Goal: Register for event/course: Sign up to attend an event or enroll in a course

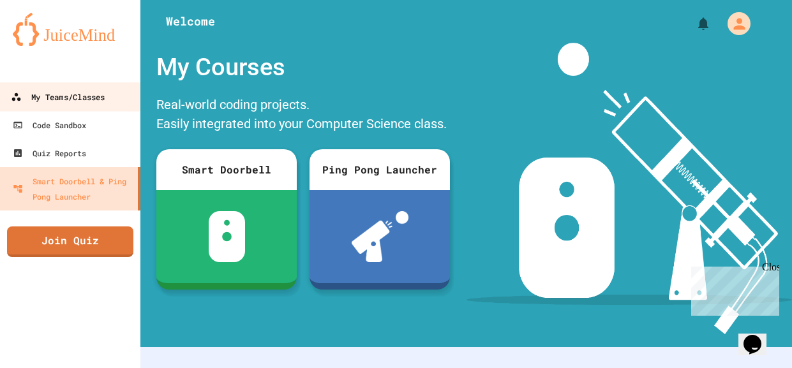
click at [89, 105] on link "My Teams/Classes" at bounding box center [70, 96] width 145 height 29
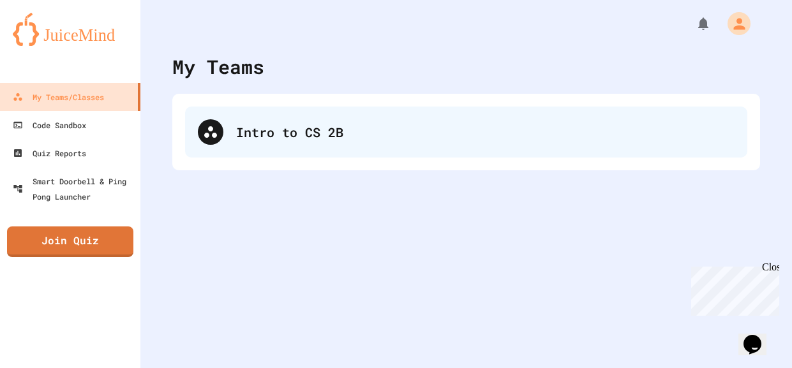
click at [304, 126] on div "Intro to CS 2B" at bounding box center [485, 132] width 498 height 19
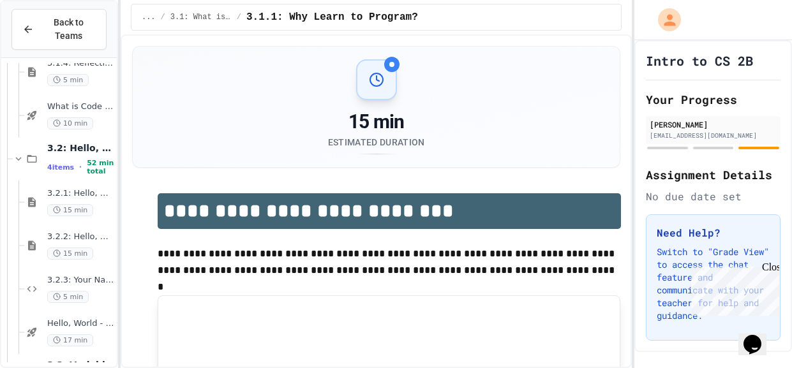
scroll to position [279, 0]
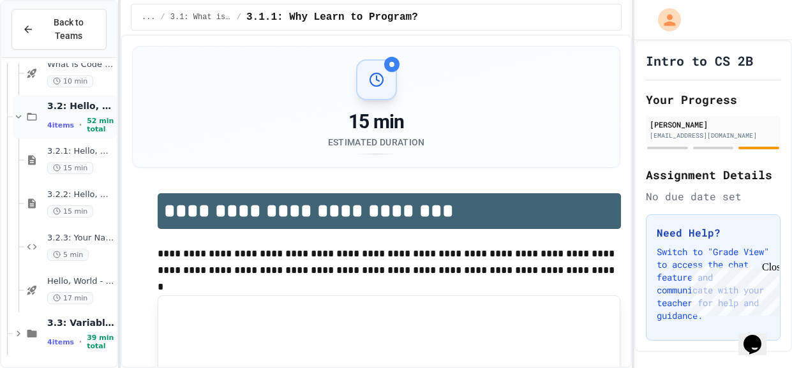
click at [65, 121] on span "4 items" at bounding box center [60, 125] width 27 height 8
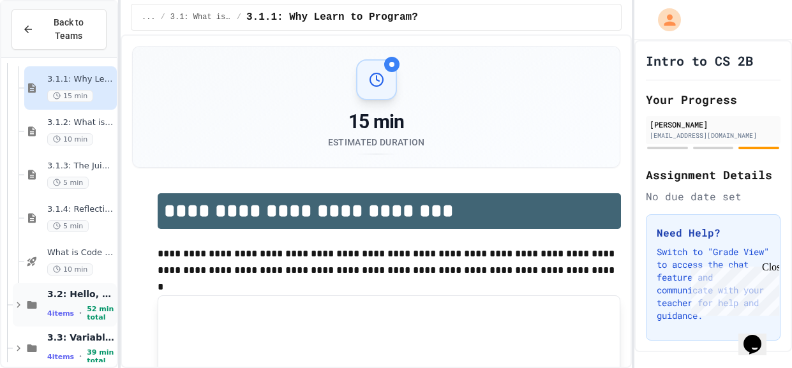
click at [56, 311] on span "4 items" at bounding box center [60, 313] width 27 height 8
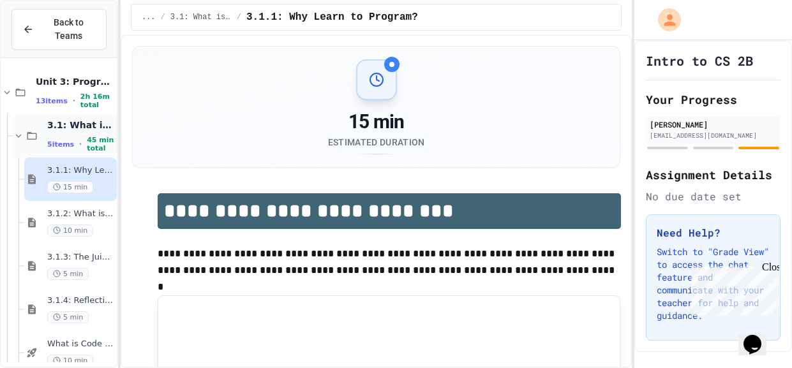
click at [80, 128] on span "3.1: What is Code?" at bounding box center [80, 124] width 67 height 11
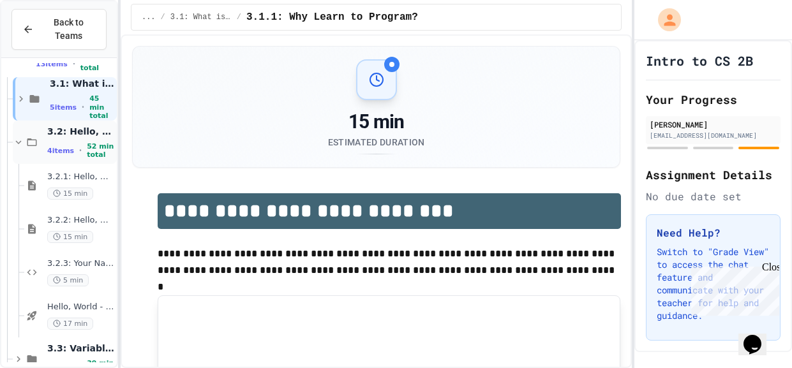
scroll to position [63, 0]
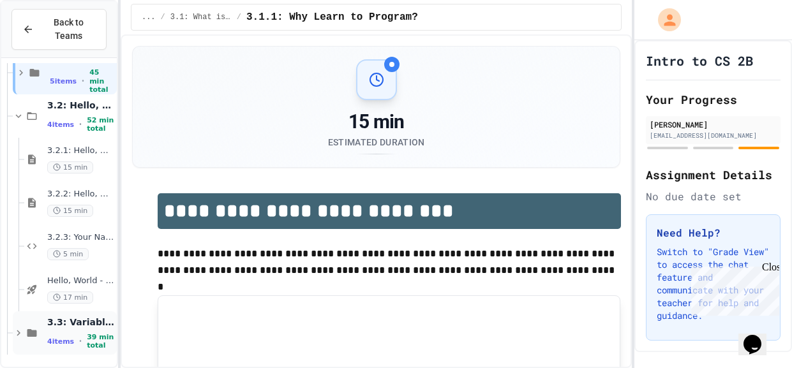
click at [57, 322] on span "3.3: Variables and Data Types" at bounding box center [80, 322] width 67 height 11
click at [61, 324] on span "3.3: Variables and Data Types" at bounding box center [80, 322] width 67 height 11
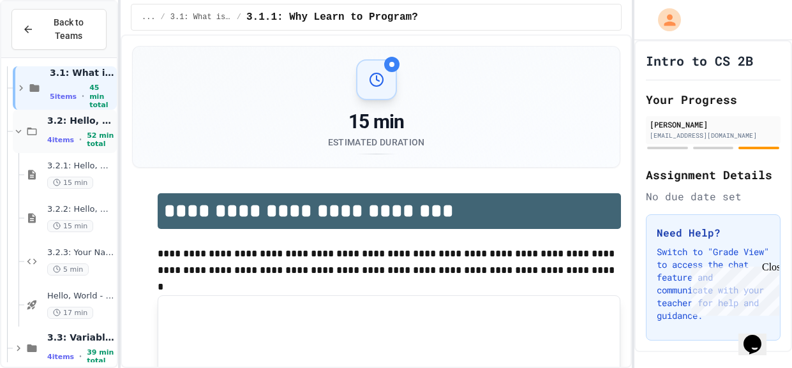
click at [78, 131] on div "4 items • 52 min total" at bounding box center [80, 139] width 67 height 17
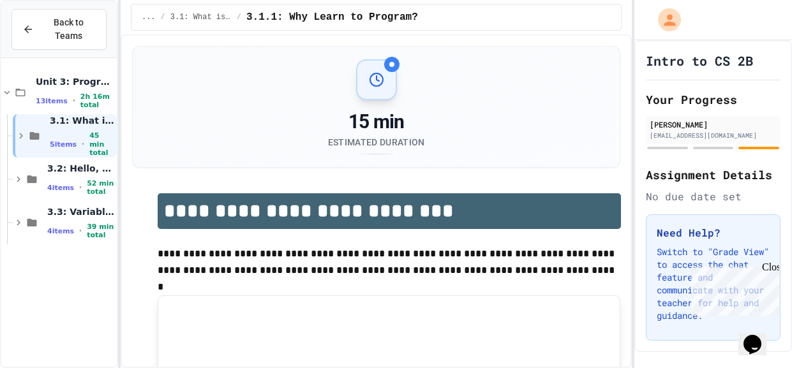
scroll to position [0, 0]
click at [60, 235] on span "4 items" at bounding box center [60, 231] width 27 height 8
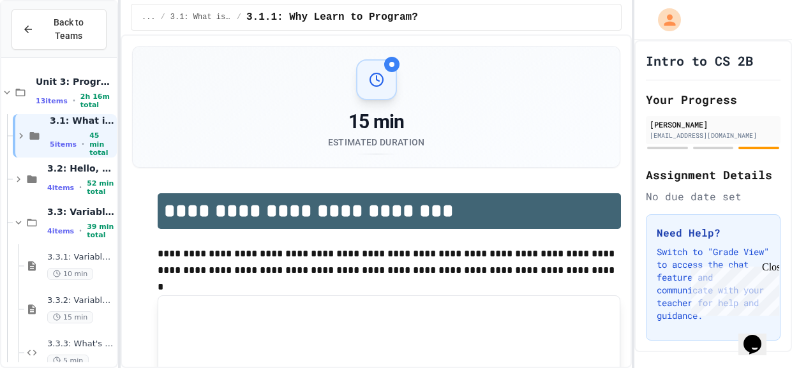
scroll to position [63, 0]
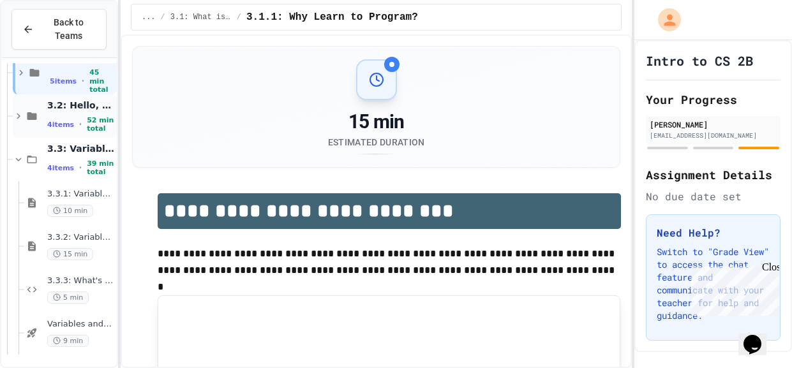
click at [57, 112] on div "3.2: Hello, World! 4 items • 52 min total" at bounding box center [80, 117] width 67 height 34
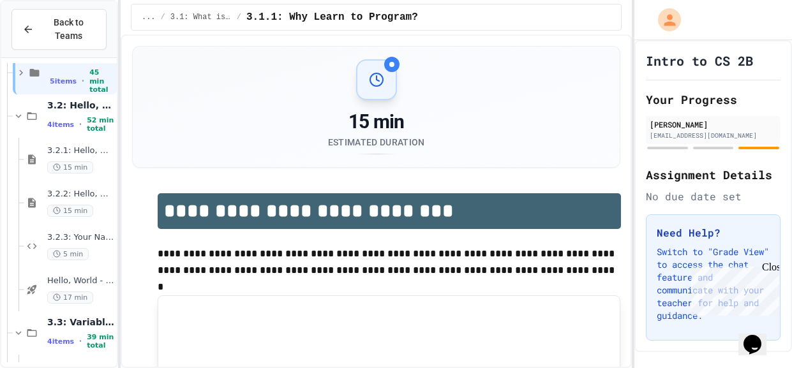
click at [57, 112] on div "3.2: Hello, World! 4 items • 52 min total" at bounding box center [80, 117] width 67 height 34
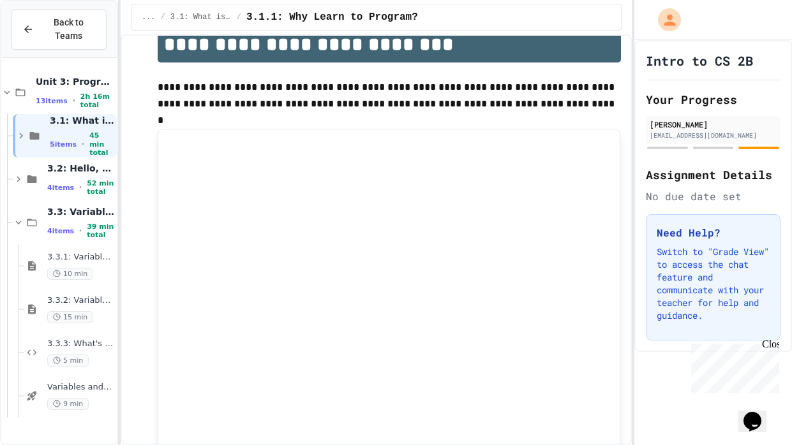
scroll to position [0, 0]
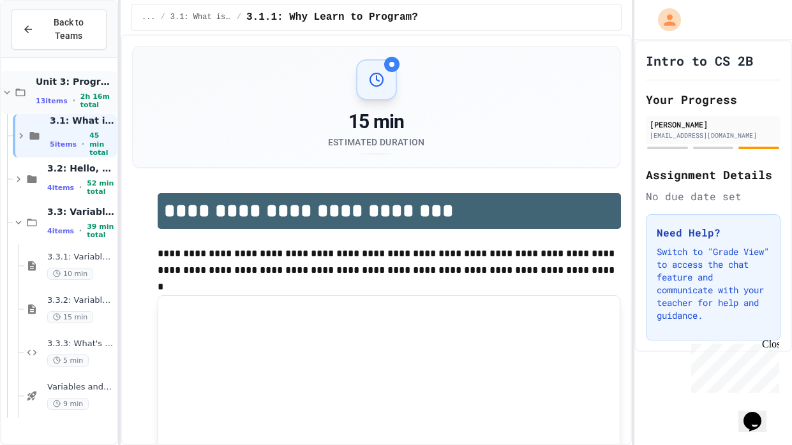
click at [73, 104] on span "•" at bounding box center [74, 101] width 3 height 10
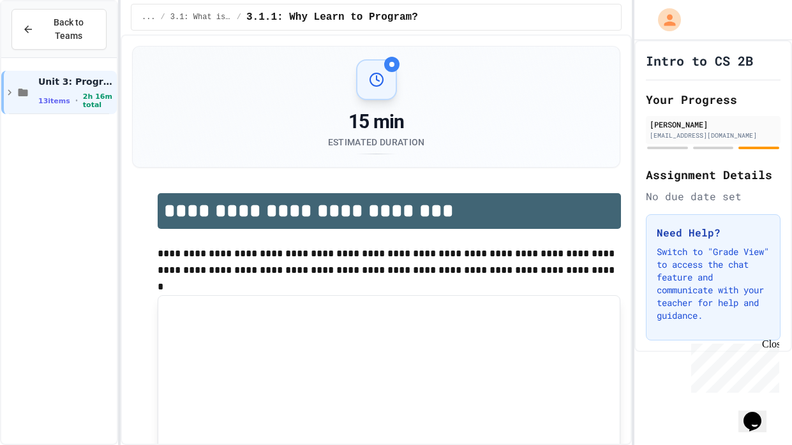
click at [67, 115] on div "Unit 3: Programming Fundamentals 13 items • 2h 16m total" at bounding box center [58, 92] width 115 height 59
click at [57, 103] on span "13 items" at bounding box center [54, 101] width 32 height 8
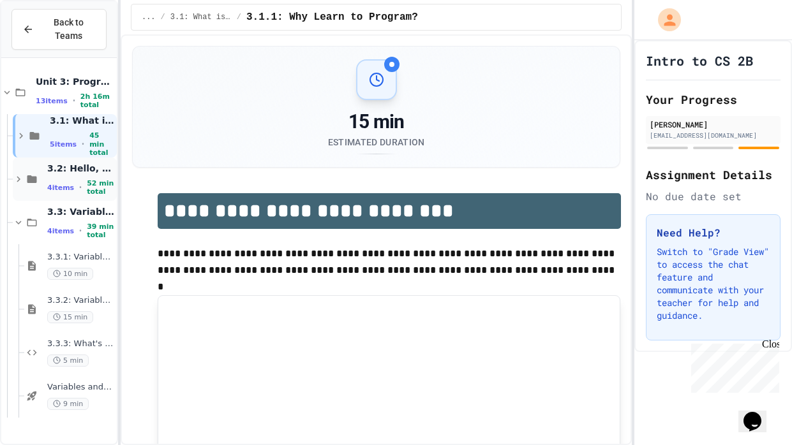
click at [68, 180] on div "4 items • 52 min total" at bounding box center [80, 187] width 67 height 17
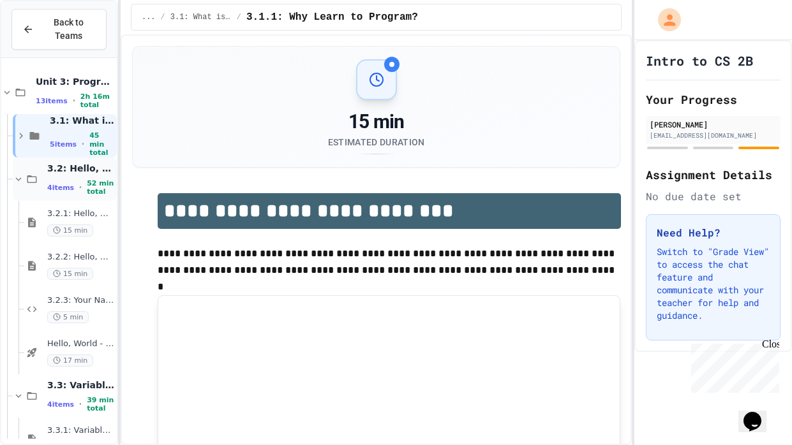
click at [61, 184] on span "4 items" at bounding box center [60, 188] width 27 height 8
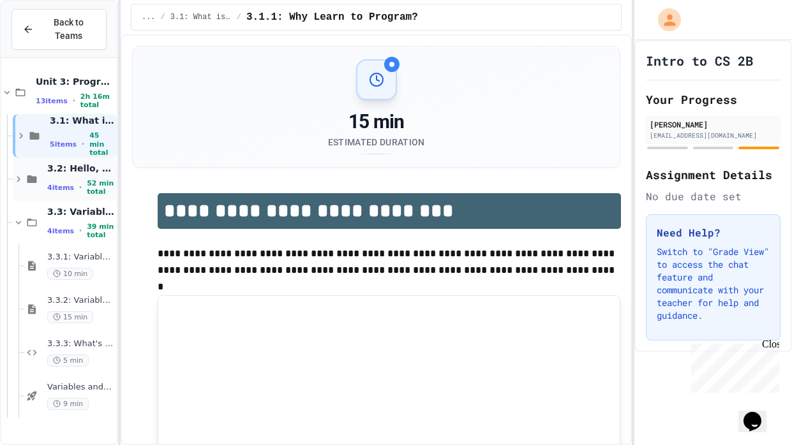
click at [87, 186] on span "52 min total" at bounding box center [100, 187] width 27 height 17
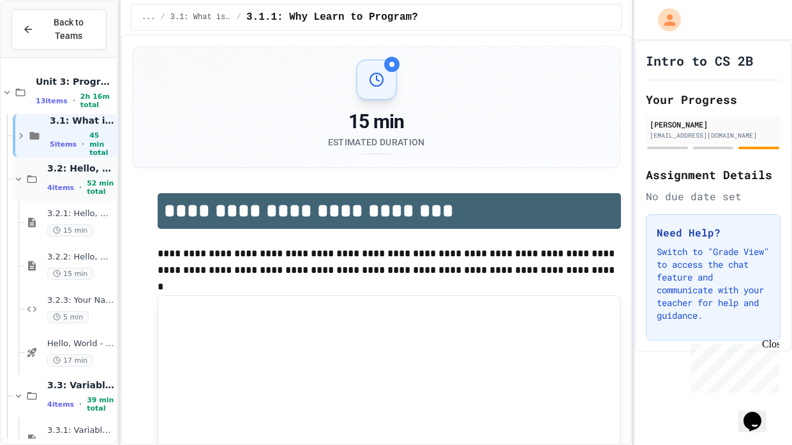
click at [71, 166] on span "3.2: Hello, World!" at bounding box center [80, 168] width 67 height 11
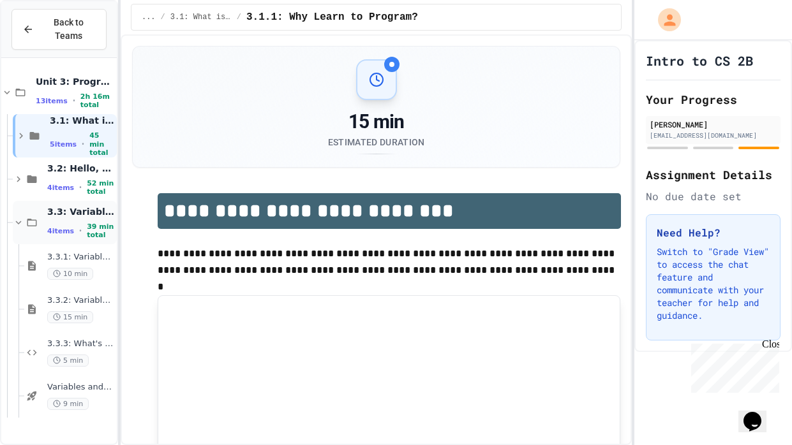
click at [68, 227] on span "4 items" at bounding box center [60, 231] width 27 height 8
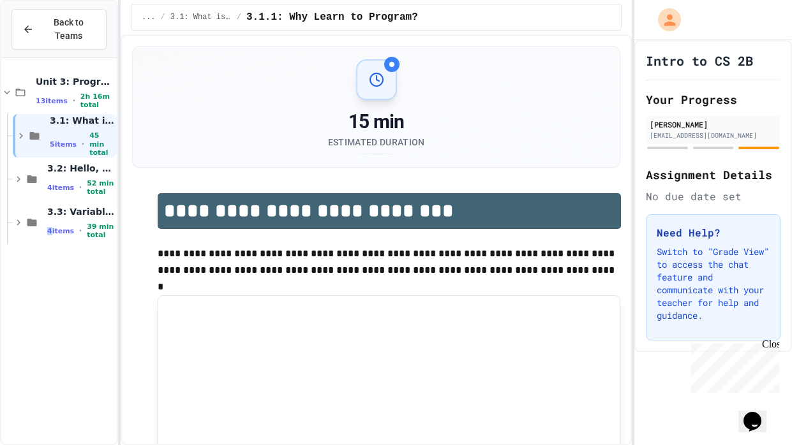
click at [68, 227] on span "4 items" at bounding box center [60, 231] width 27 height 8
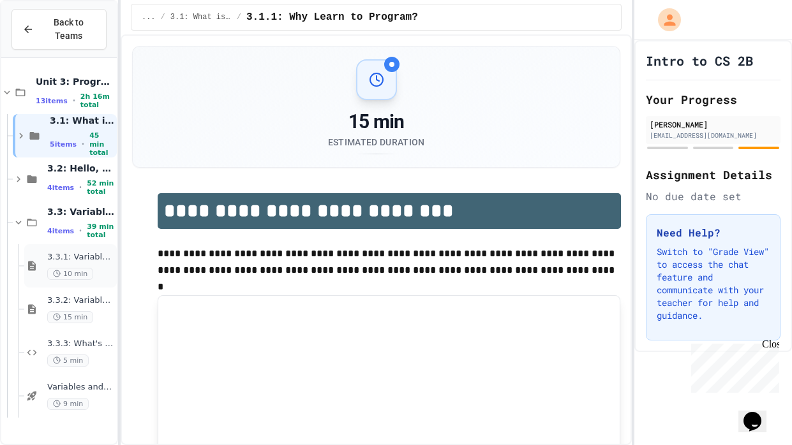
click at [71, 267] on div "3.3.1: Variables and Data Types 10 min" at bounding box center [80, 266] width 67 height 28
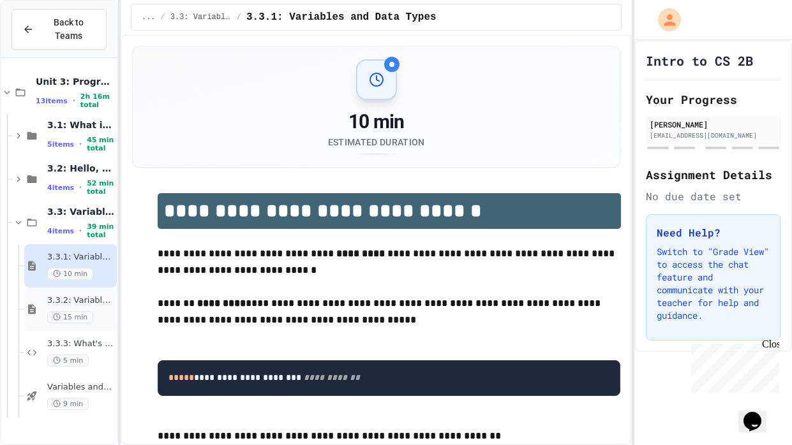
click at [80, 305] on span "3.3.2: Variables and Data Types - Review" at bounding box center [80, 300] width 67 height 11
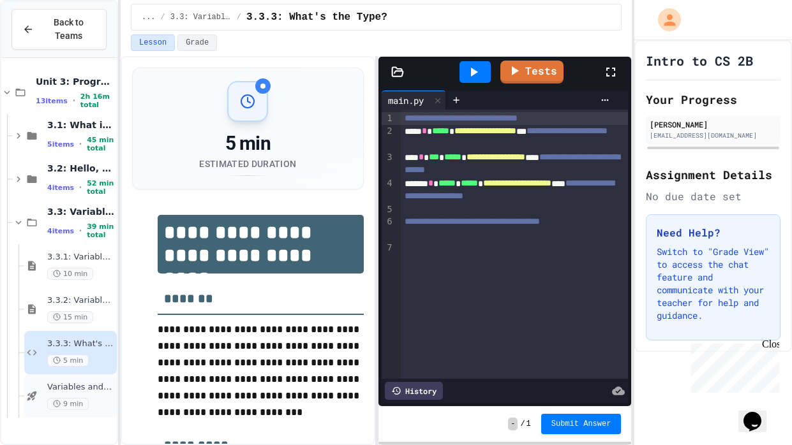
click at [75, 368] on span "Variables and Data types - quiz" at bounding box center [80, 387] width 67 height 11
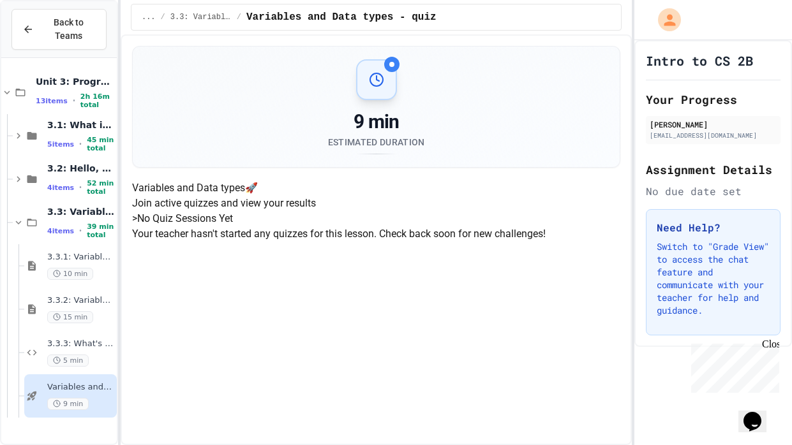
scroll to position [26, 0]
click at [71, 22] on span "Back to Teams" at bounding box center [68, 29] width 54 height 27
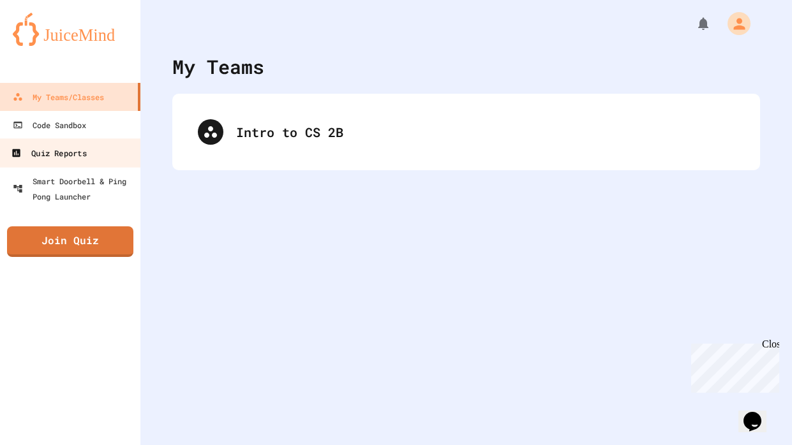
click at [56, 158] on div "Quiz Reports" at bounding box center [48, 153] width 75 height 16
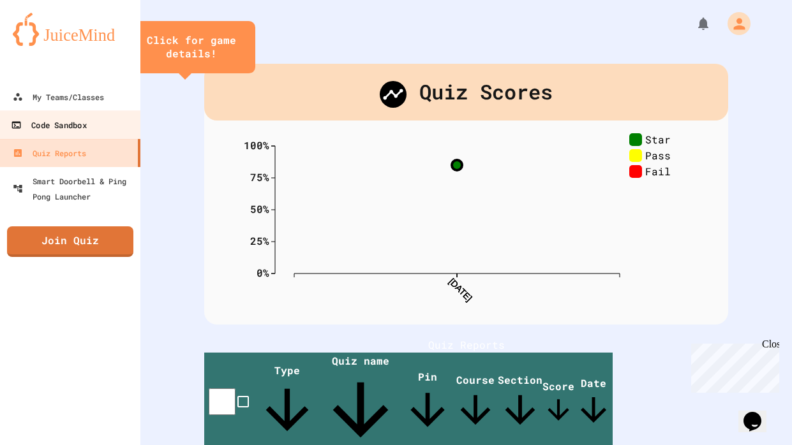
click at [65, 131] on div "Code Sandbox" at bounding box center [48, 125] width 75 height 16
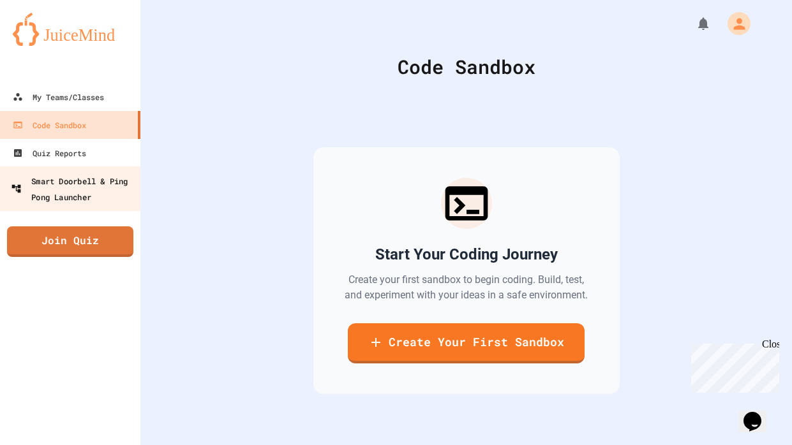
click at [106, 173] on div "Smart Doorbell & Ping Pong Launcher" at bounding box center [74, 188] width 126 height 31
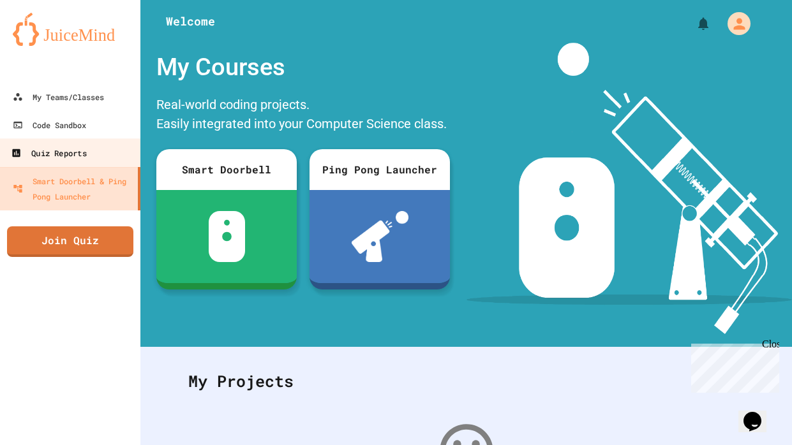
click at [107, 157] on link "Quiz Reports" at bounding box center [70, 152] width 145 height 29
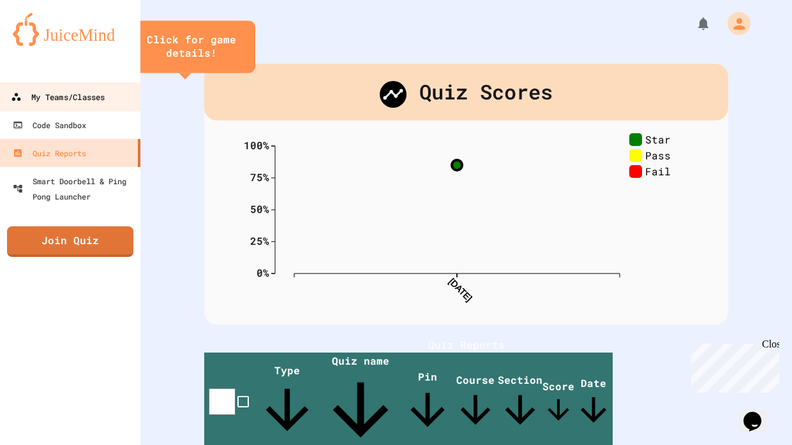
click at [108, 100] on link "My Teams/Classes" at bounding box center [70, 96] width 145 height 29
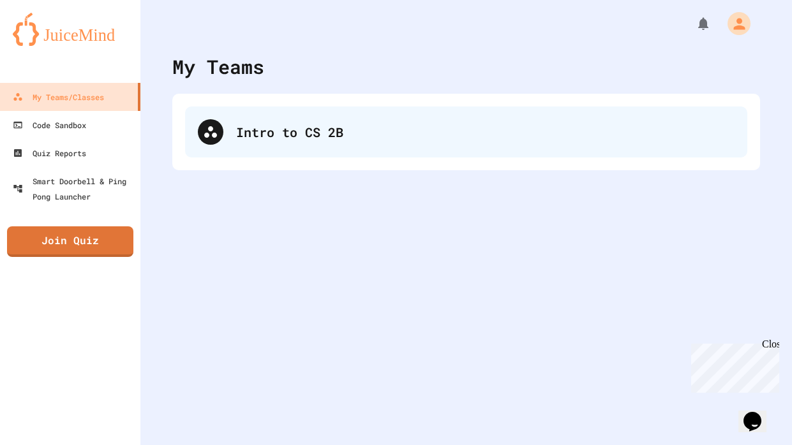
click at [348, 147] on div "Intro to CS 2B" at bounding box center [466, 132] width 562 height 51
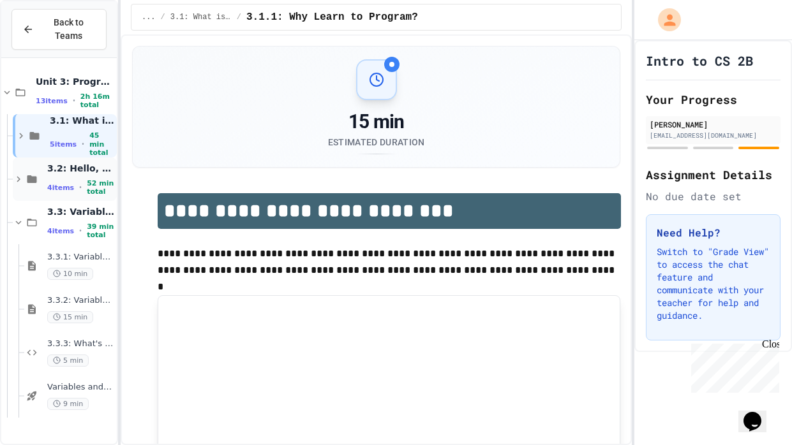
click at [24, 168] on div "3.2: Hello, World! 4 items • 52 min total" at bounding box center [65, 179] width 104 height 43
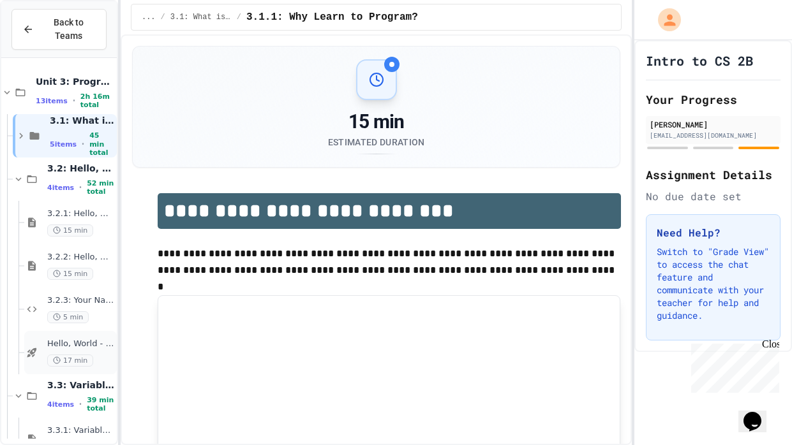
click at [92, 350] on div "Hello, World - Quiz 17 min" at bounding box center [80, 353] width 67 height 28
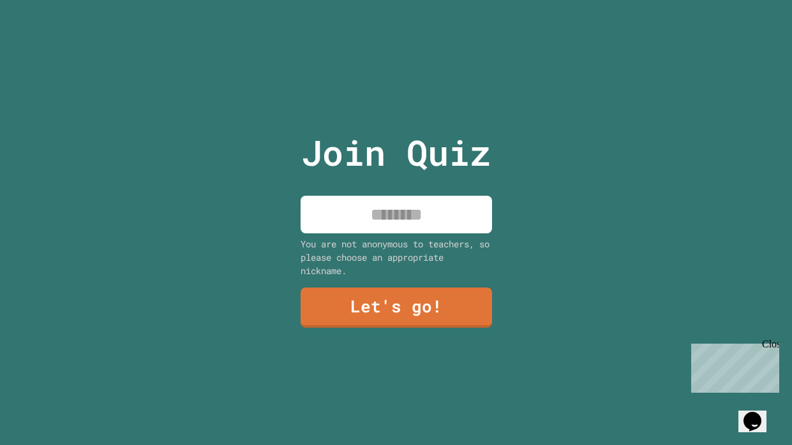
click at [363, 228] on input at bounding box center [396, 215] width 191 height 38
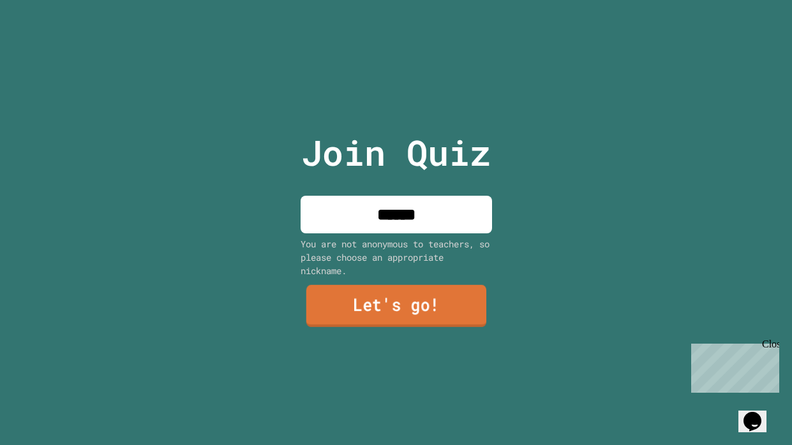
type input "*****"
click at [350, 303] on link "Let's go!" at bounding box center [396, 306] width 180 height 42
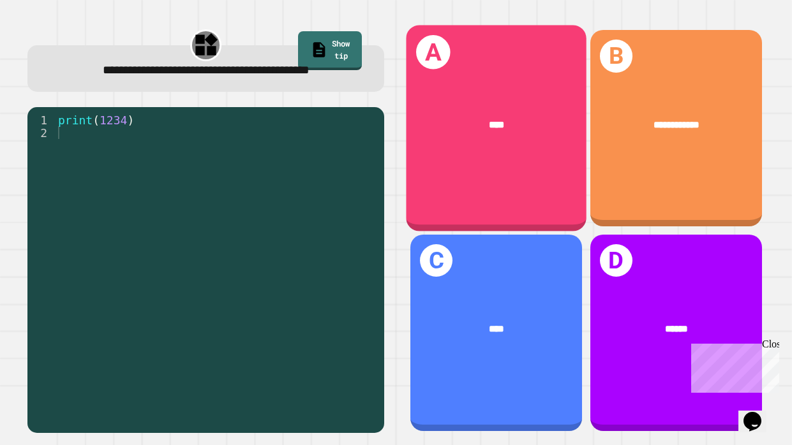
click at [451, 176] on div "A ****" at bounding box center [496, 129] width 181 height 206
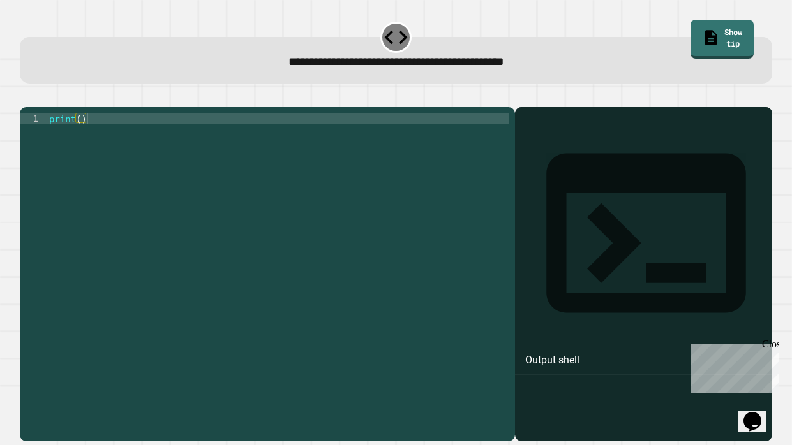
click at [81, 137] on div "print ( )" at bounding box center [278, 272] width 462 height 317
click at [86, 134] on div "print ( '' )" at bounding box center [278, 272] width 462 height 317
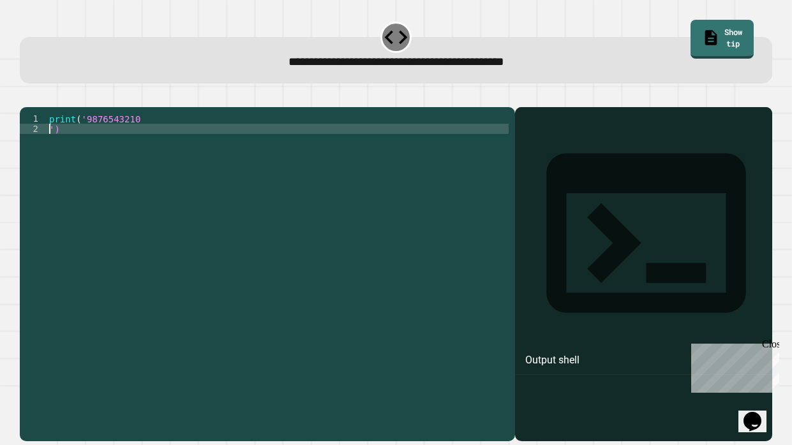
scroll to position [0, 0]
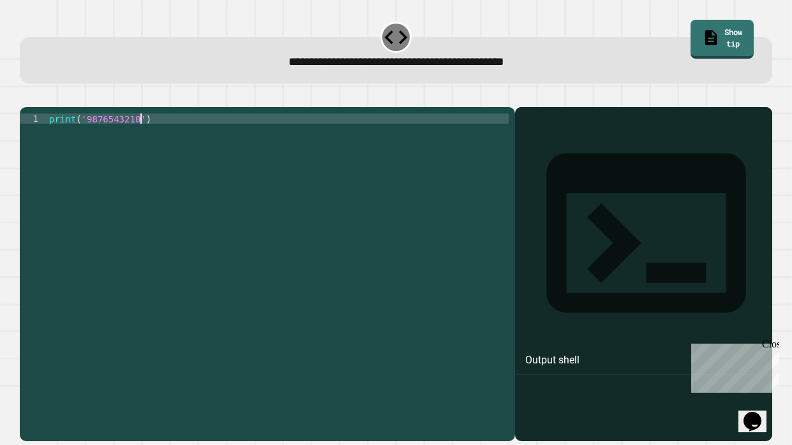
type textarea "**********"
click at [602, 201] on div at bounding box center [643, 292] width 244 height 297
click at [26, 96] on icon "button" at bounding box center [26, 96] width 0 height 0
click at [79, 137] on div "print ( )" at bounding box center [278, 272] width 463 height 317
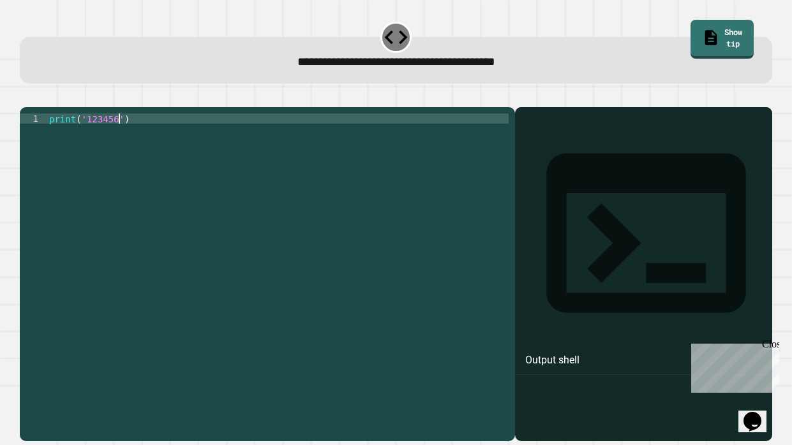
type textarea "**********"
click at [38, 105] on icon "button" at bounding box center [34, 104] width 7 height 9
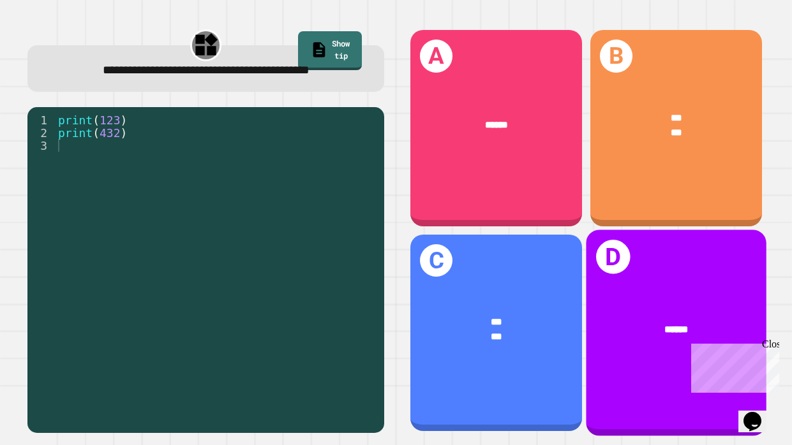
click at [605, 316] on div "******" at bounding box center [676, 330] width 181 height 56
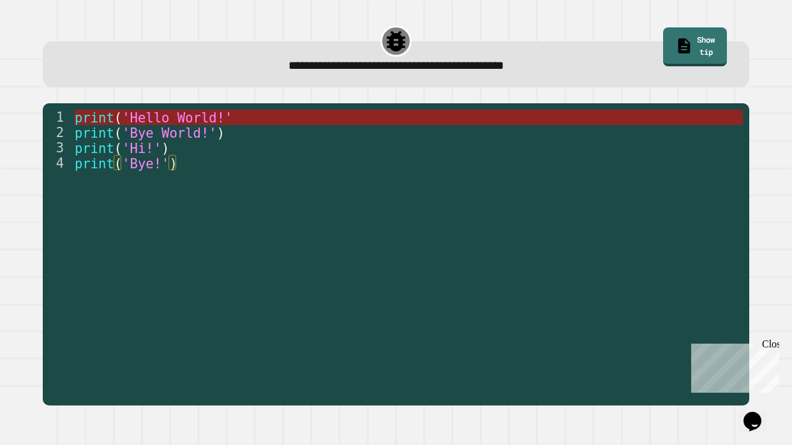
click at [124, 114] on span "'Hello World!'" at bounding box center [177, 117] width 110 height 15
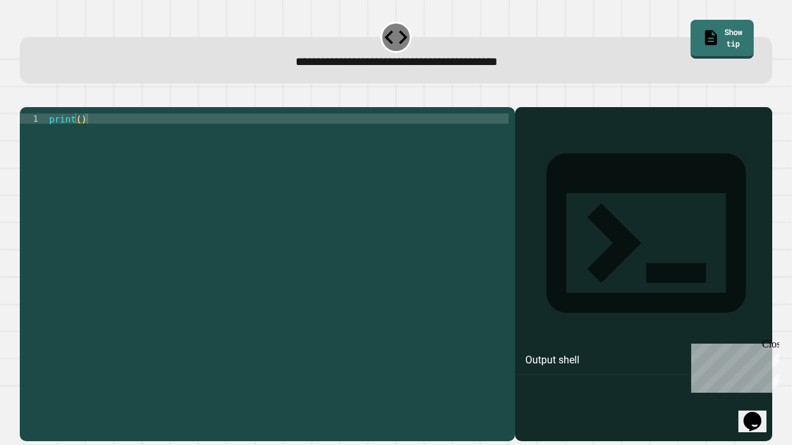
click at [82, 137] on div "print ( )" at bounding box center [278, 272] width 462 height 317
type textarea "**********"
click at [26, 96] on icon "button" at bounding box center [26, 96] width 0 height 0
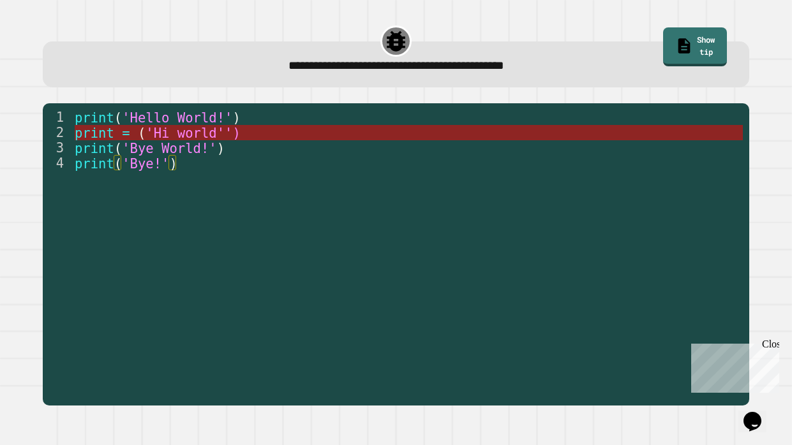
click at [181, 131] on span "'Hi world'')" at bounding box center [193, 133] width 94 height 15
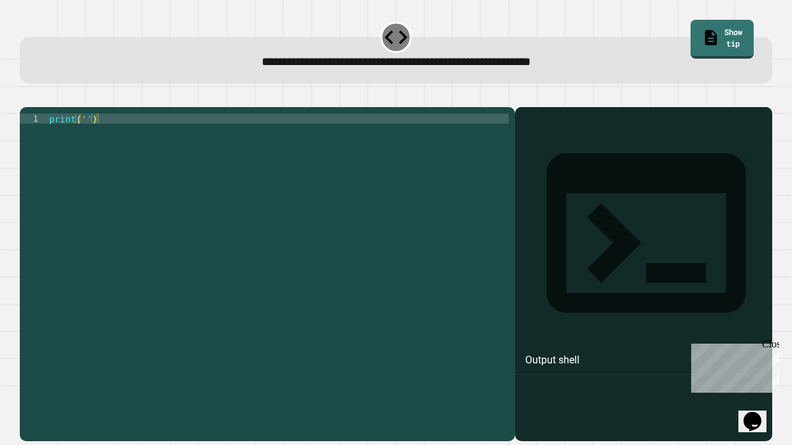
click at [87, 137] on div "print ( '' )" at bounding box center [278, 272] width 462 height 317
drag, startPoint x: 100, startPoint y: 135, endPoint x: 105, endPoint y: 142, distance: 9.1
click at [105, 142] on div "print ( 'It' s a beautiful day ')" at bounding box center [278, 272] width 462 height 317
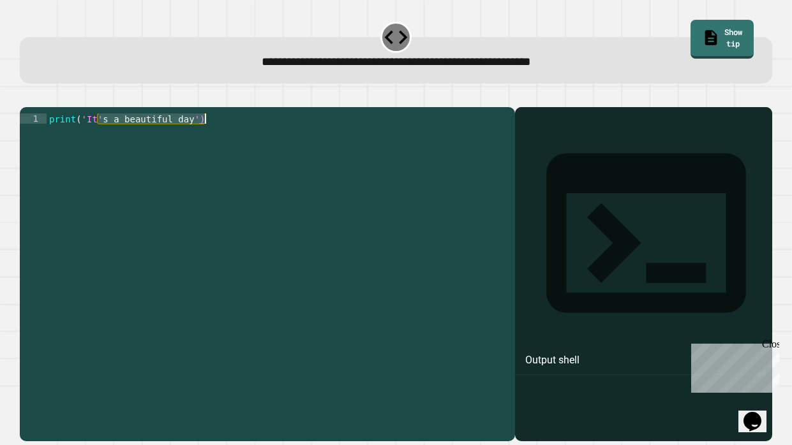
scroll to position [0, 3]
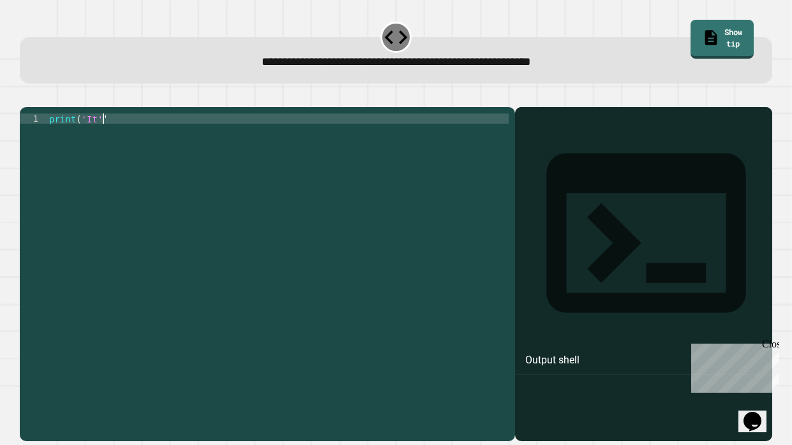
click at [133, 137] on div "print ( 'It' '" at bounding box center [278, 272] width 462 height 317
type textarea "**********"
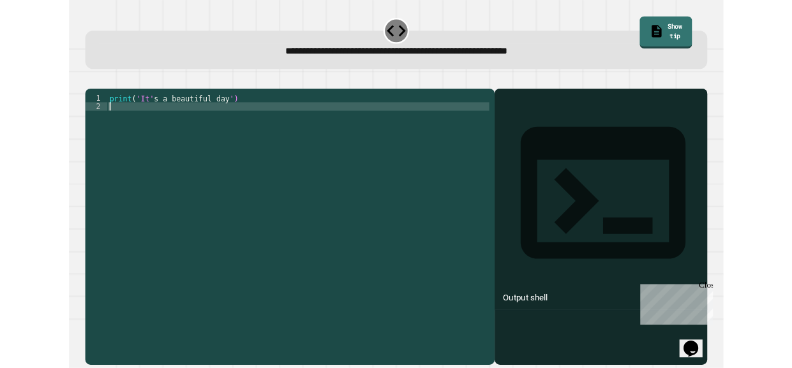
scroll to position [0, 0]
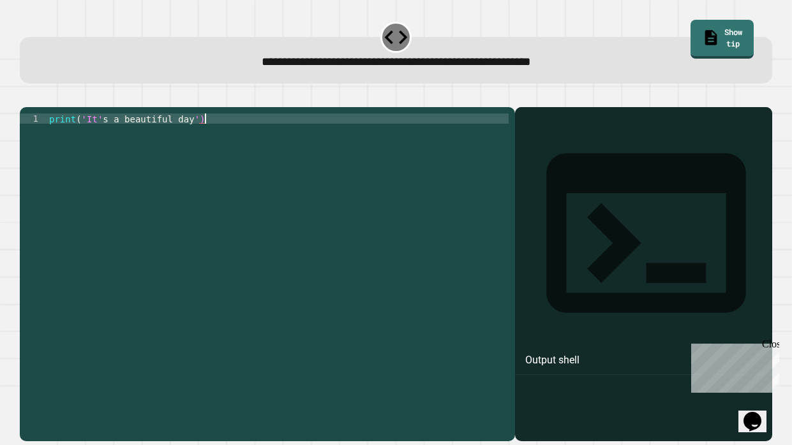
type textarea "**********"
click at [26, 96] on icon "button" at bounding box center [26, 96] width 0 height 0
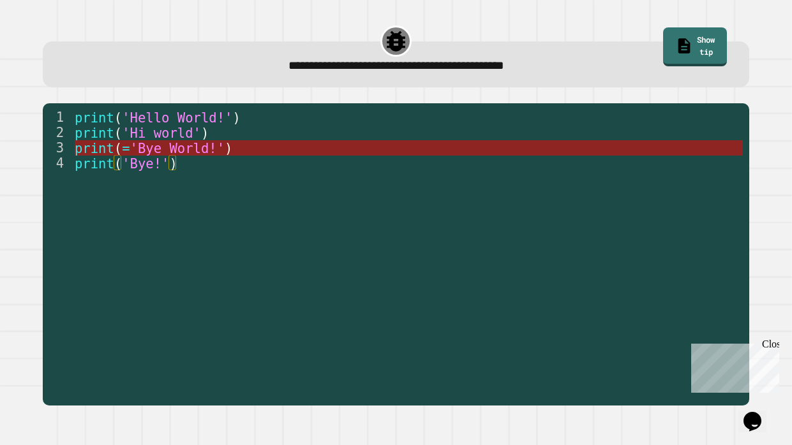
click at [188, 142] on span "'Bye World!'" at bounding box center [177, 148] width 94 height 15
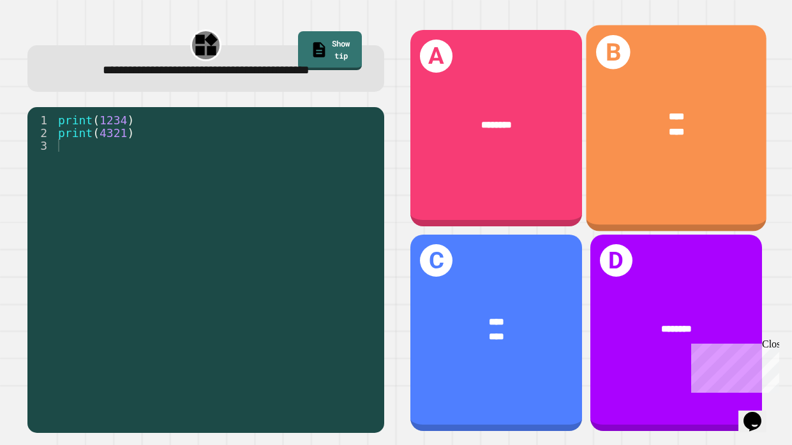
click at [701, 117] on div "****" at bounding box center [676, 117] width 140 height 15
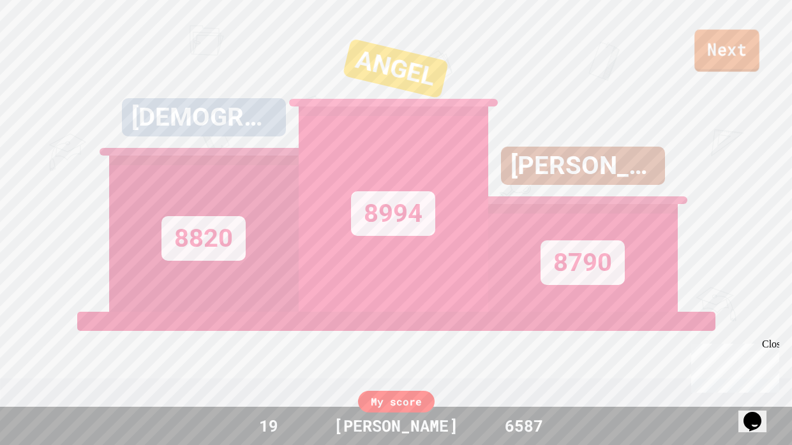
click at [714, 69] on link "Next" at bounding box center [726, 50] width 65 height 42
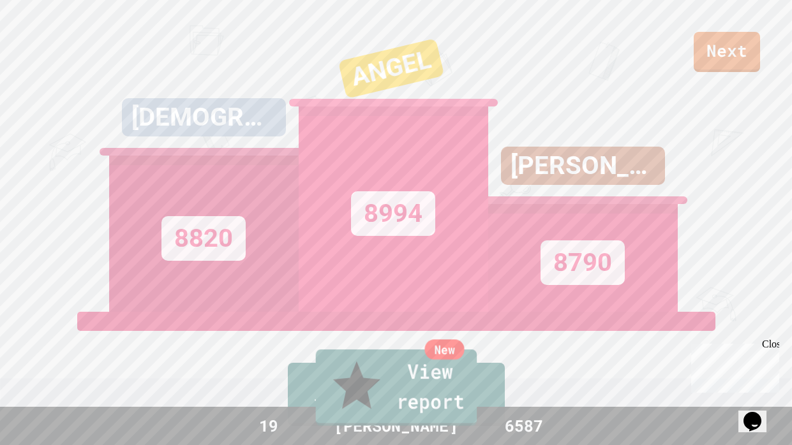
click at [464, 360] on div "New" at bounding box center [444, 349] width 40 height 20
